Goal: Use online tool/utility

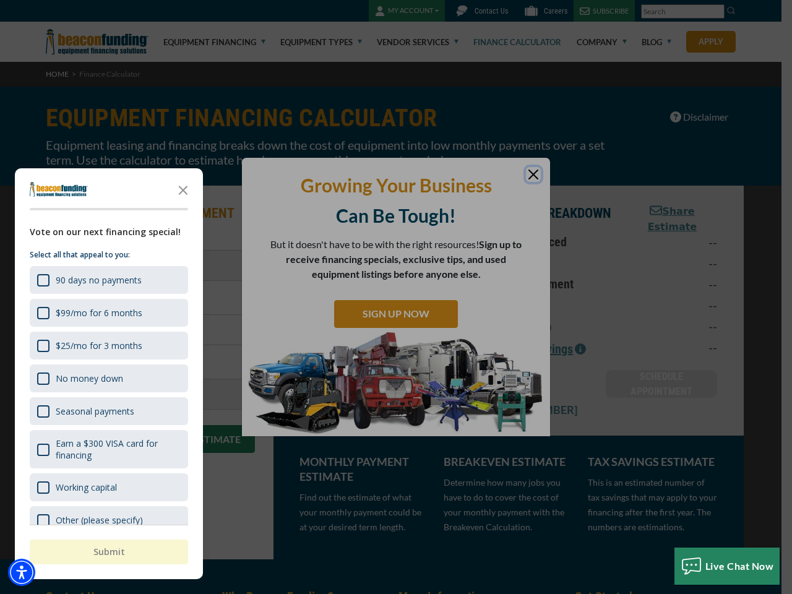
click at [396, 297] on div "button" at bounding box center [396, 297] width 792 height 594
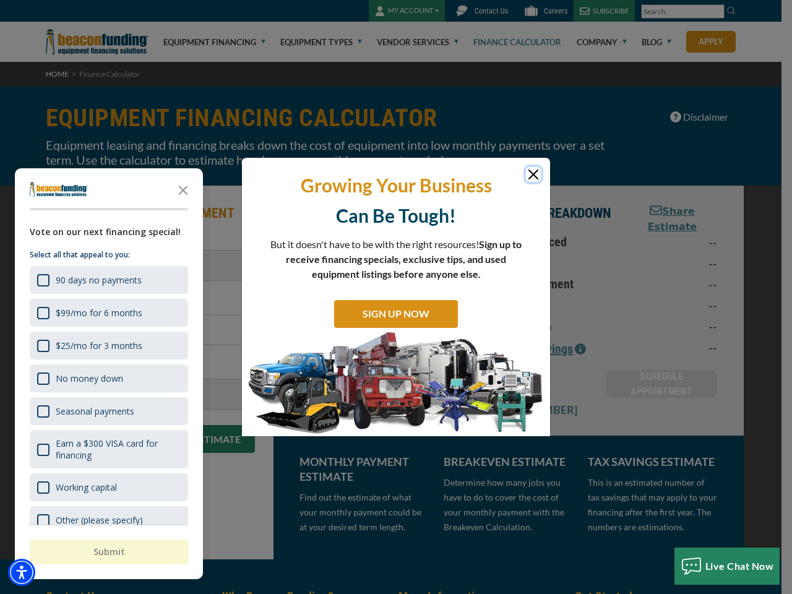
click at [22, 572] on img "Accessibility Menu" at bounding box center [21, 571] width 27 height 27
click at [396, 297] on body "Skip to main content Enable accessibility for low vision Open the accessibility…" at bounding box center [396, 297] width 792 height 594
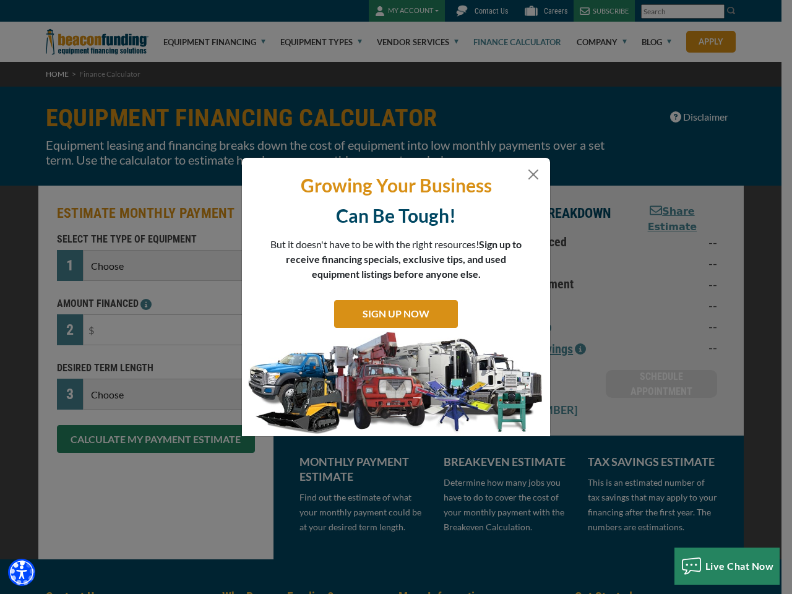
click at [183, 189] on body "Skip to main content Enable accessibility for low vision Open the accessibility…" at bounding box center [396, 297] width 792 height 594
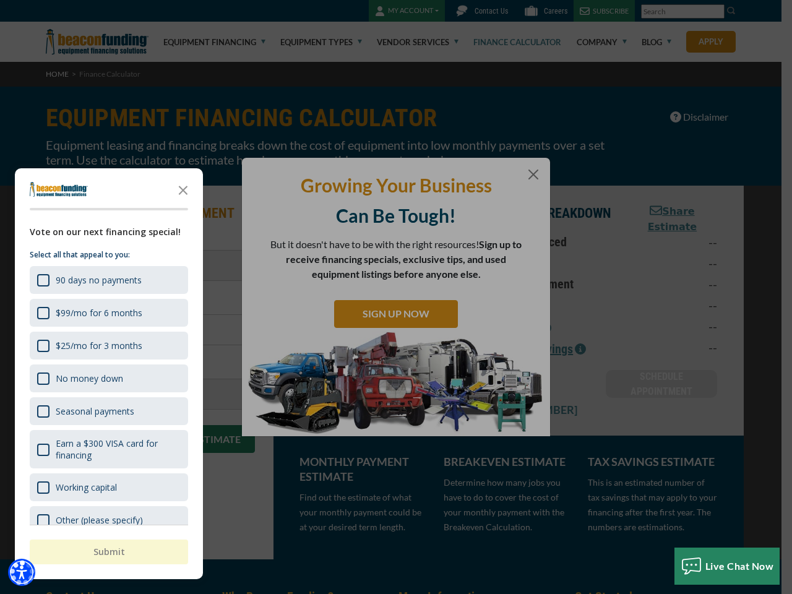
click at [108, 280] on body "Skip to main content Enable accessibility for low vision Open the accessibility…" at bounding box center [396, 297] width 792 height 594
click at [108, 312] on body "Skip to main content Enable accessibility for low vision Open the accessibility…" at bounding box center [396, 297] width 792 height 594
click at [108, 345] on body "Skip to main content Enable accessibility for low vision Open the accessibility…" at bounding box center [396, 297] width 792 height 594
click at [108, 378] on body "Skip to main content Enable accessibility for low vision Open the accessibility…" at bounding box center [396, 297] width 792 height 594
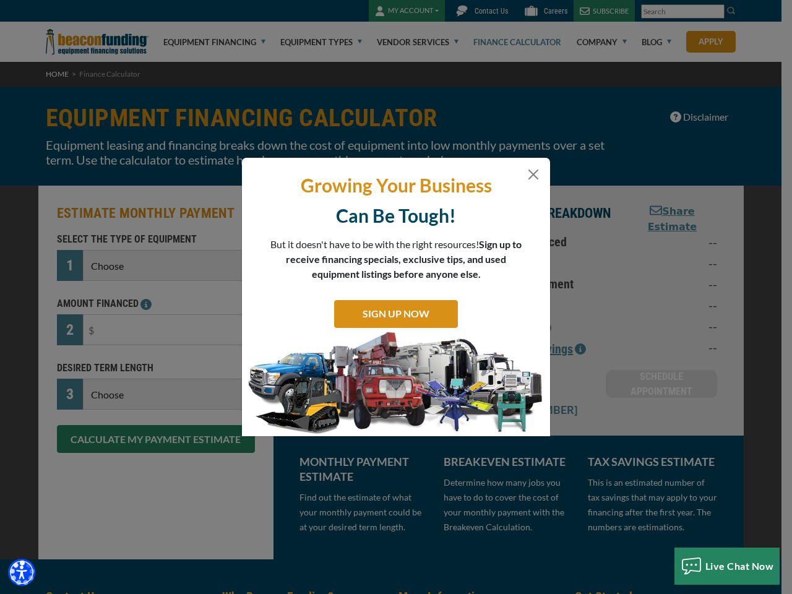
click at [108, 411] on body "Skip to main content Enable accessibility for low vision Open the accessibility…" at bounding box center [396, 297] width 792 height 594
click at [108, 449] on body "Skip to main content Enable accessibility for low vision Open the accessibility…" at bounding box center [396, 297] width 792 height 594
